Goal: Navigation & Orientation: Find specific page/section

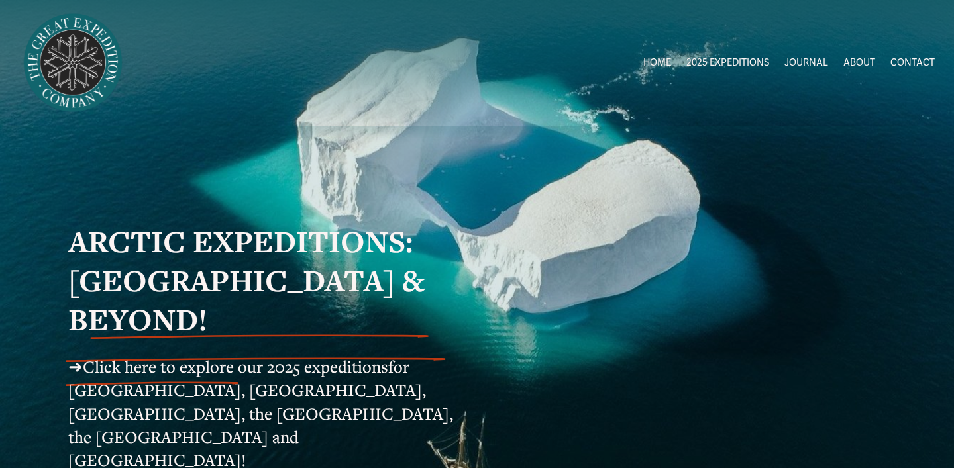
click at [676, 160] on div "ARCTIC EXPEDITIONS: [GEOGRAPHIC_DATA] & BEYOND! ➜ Click here to explore our 202…" at bounding box center [477, 365] width 954 height 476
click at [0, 0] on span "ALL 2025 EXPEDITIONS" at bounding box center [0, 0] width 0 height 0
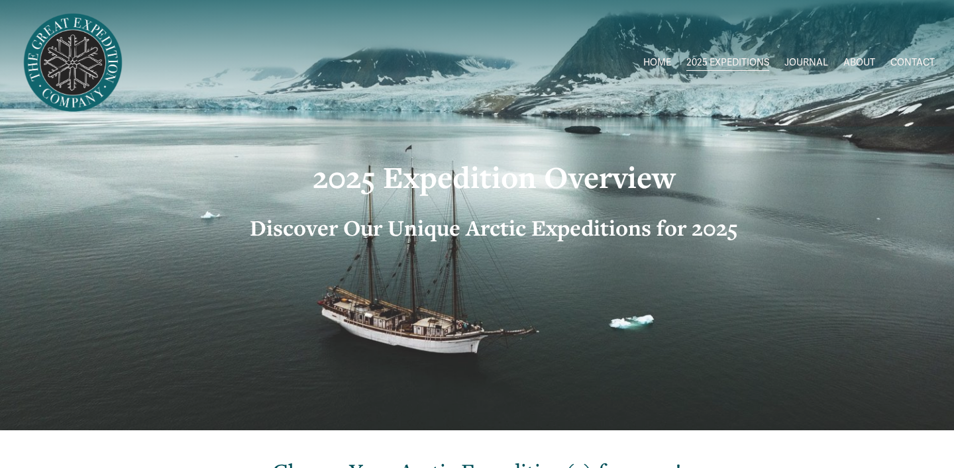
click at [811, 64] on link "JOURNAL" at bounding box center [806, 63] width 44 height 19
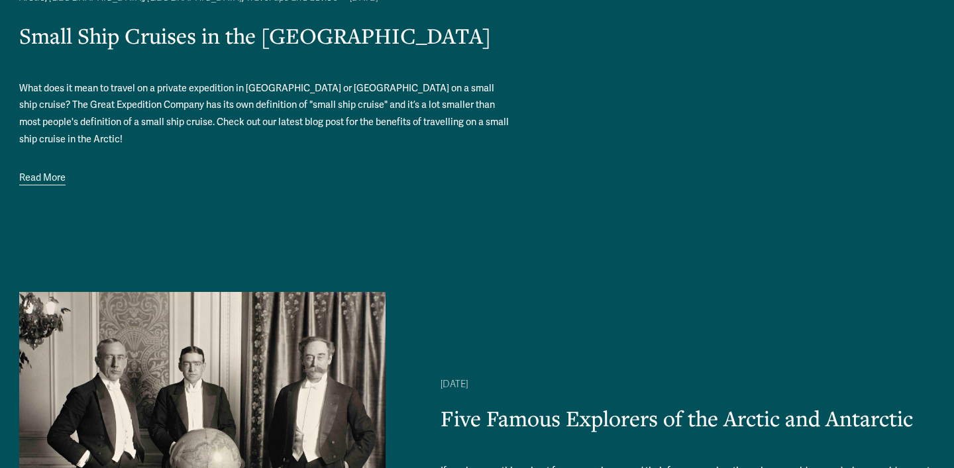
scroll to position [640, 0]
